Goal: Transaction & Acquisition: Purchase product/service

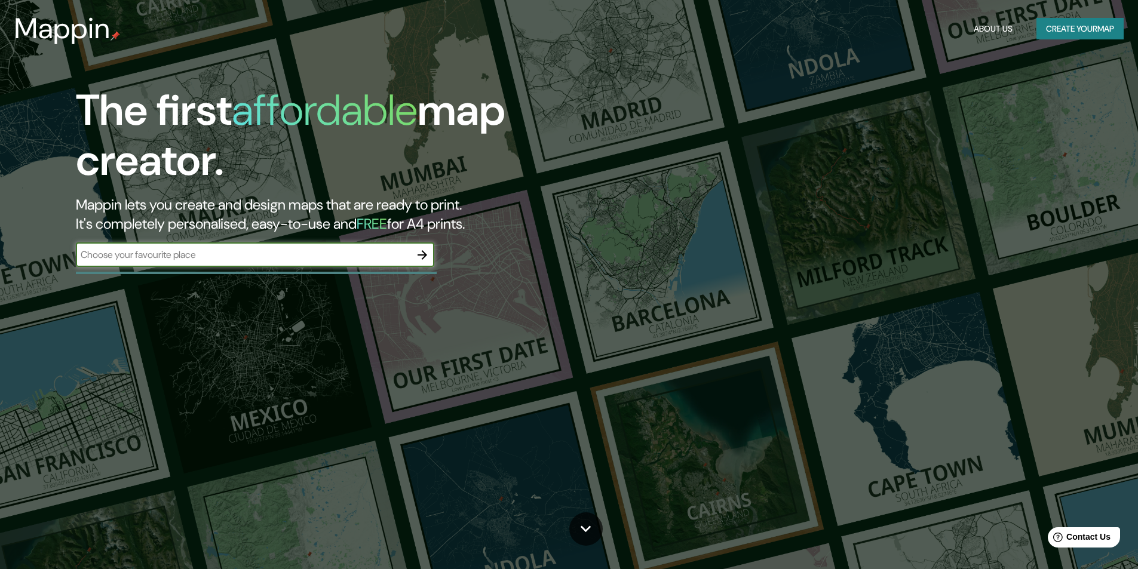
click at [265, 267] on div "​" at bounding box center [255, 256] width 358 height 26
click at [265, 260] on input "text" at bounding box center [243, 255] width 335 height 14
type input "C.Macondo Maracena"
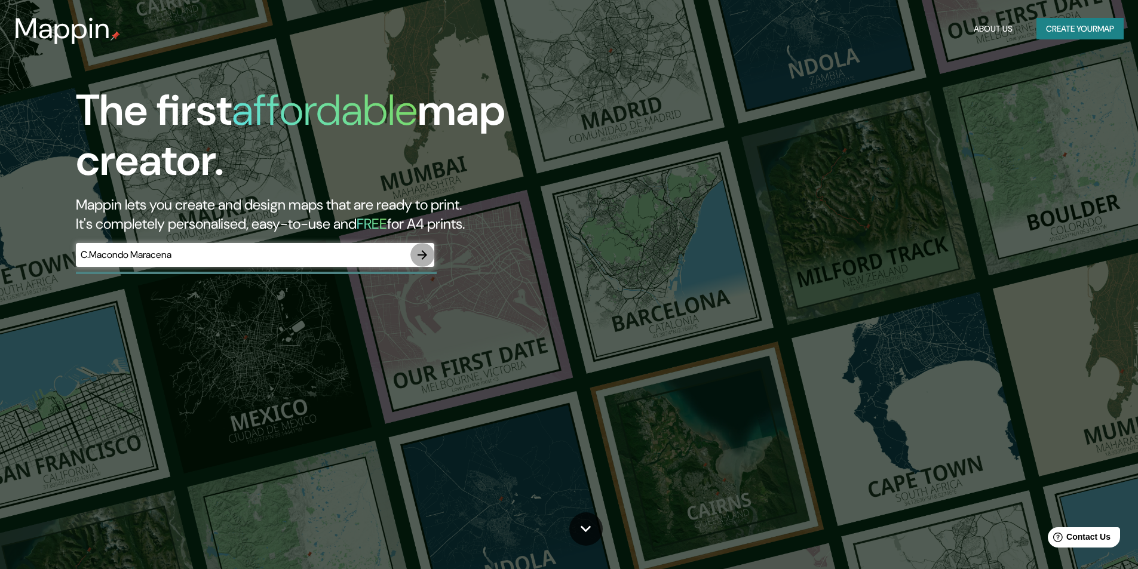
click at [423, 263] on button "button" at bounding box center [422, 255] width 24 height 24
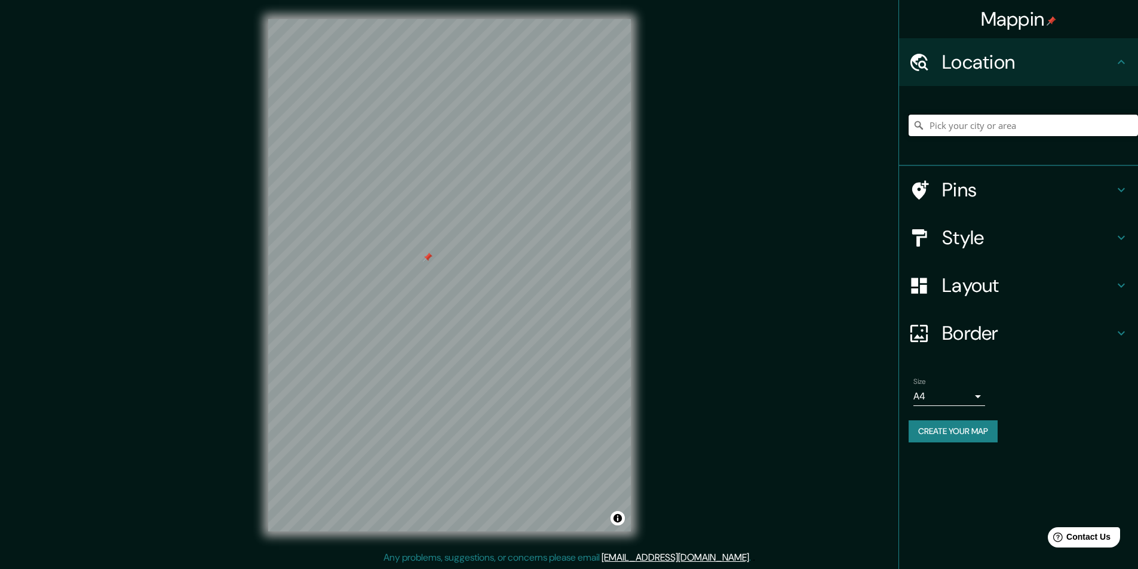
click at [1042, 132] on input "Pick your city or area" at bounding box center [1023, 126] width 229 height 22
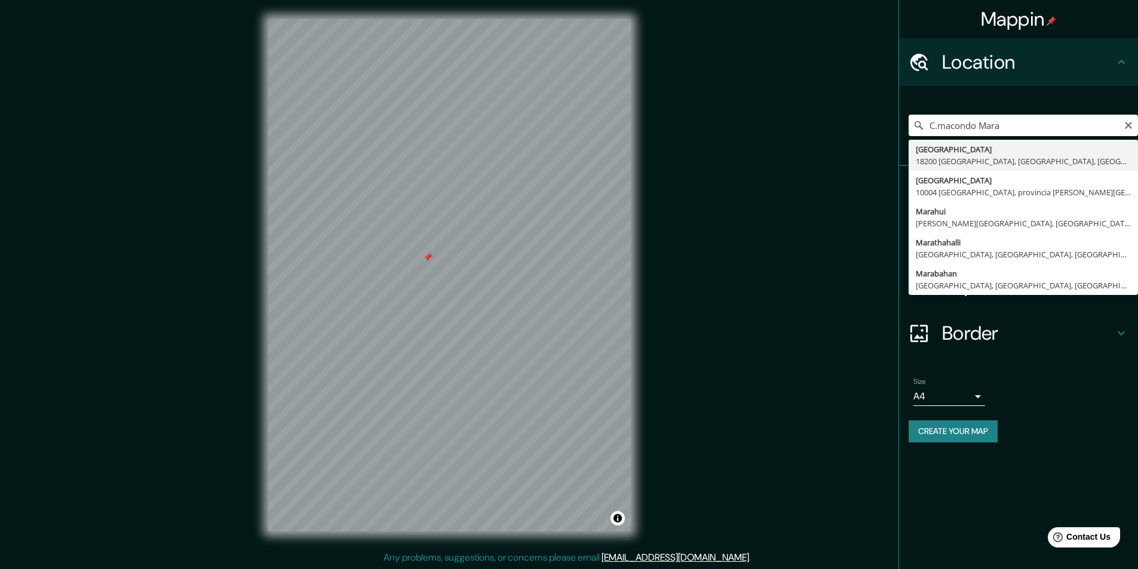
type input "[GEOGRAPHIC_DATA], [GEOGRAPHIC_DATA], [GEOGRAPHIC_DATA]"
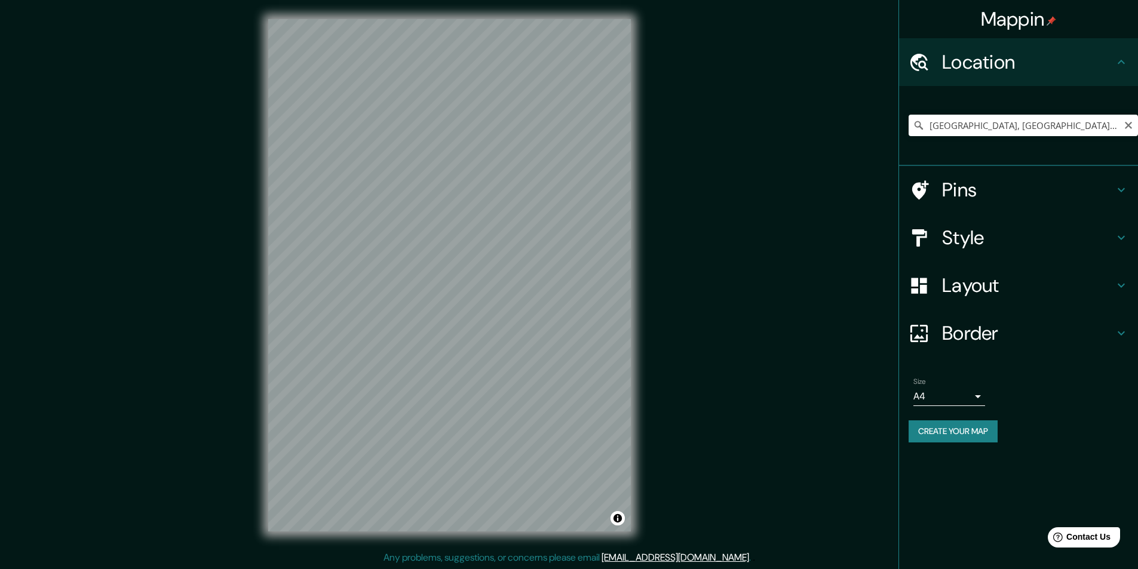
drag, startPoint x: 1130, startPoint y: 127, endPoint x: 1121, endPoint y: 127, distance: 8.4
click at [1129, 127] on icon "Clear" at bounding box center [1129, 126] width 10 height 10
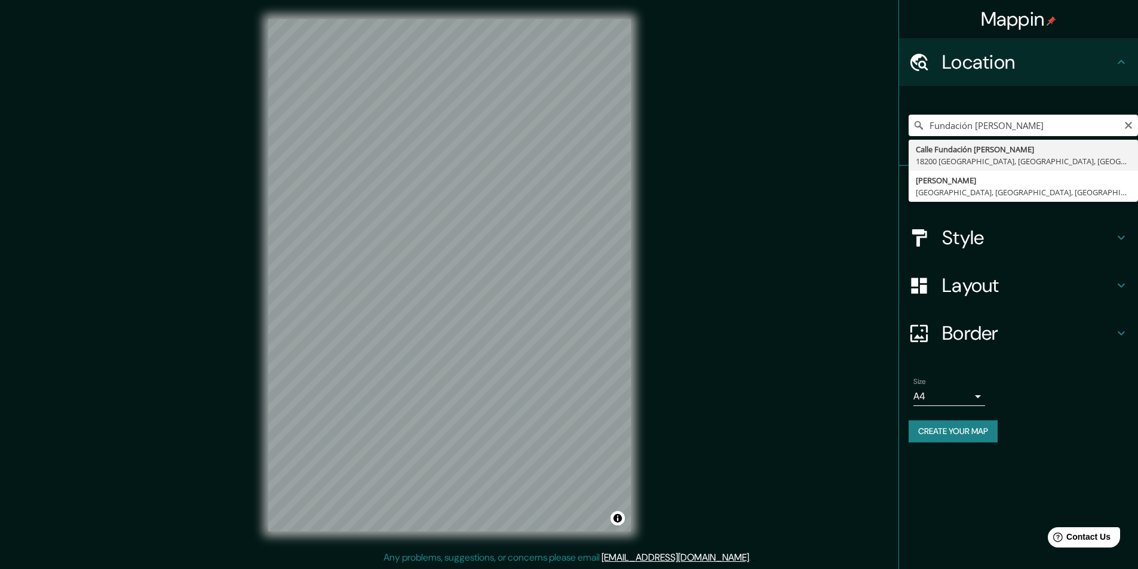
type input "[GEOGRAPHIC_DATA][PERSON_NAME], [GEOGRAPHIC_DATA], [GEOGRAPHIC_DATA]"
